Goal: Task Accomplishment & Management: Manage account settings

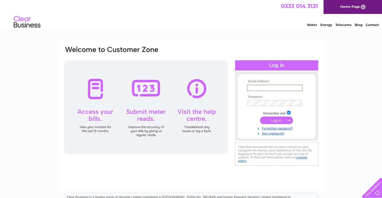
click at [272, 86] on input "text" at bounding box center [275, 88] width 56 height 6
type input "wm.anderson@btconnect.com"
click at [260, 116] on input "submit" at bounding box center [276, 119] width 33 height 7
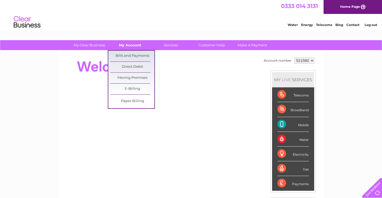
click at [122, 43] on link "My Account" at bounding box center [130, 45] width 44 height 10
click at [122, 55] on link "Bills and Payments" at bounding box center [132, 56] width 44 height 11
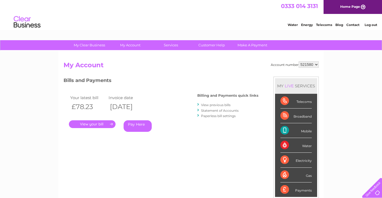
click at [315, 64] on select "521580 922044" at bounding box center [308, 64] width 20 height 6
select select "922044"
click at [298, 61] on select "521580 922044" at bounding box center [308, 64] width 20 height 6
click at [93, 123] on link "." at bounding box center [92, 124] width 47 height 8
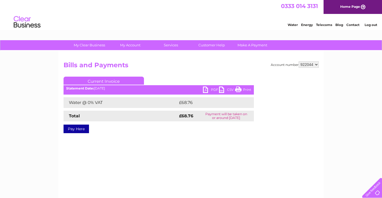
click at [240, 87] on link "Print" at bounding box center [243, 90] width 16 height 8
